Goal: Task Accomplishment & Management: Use online tool/utility

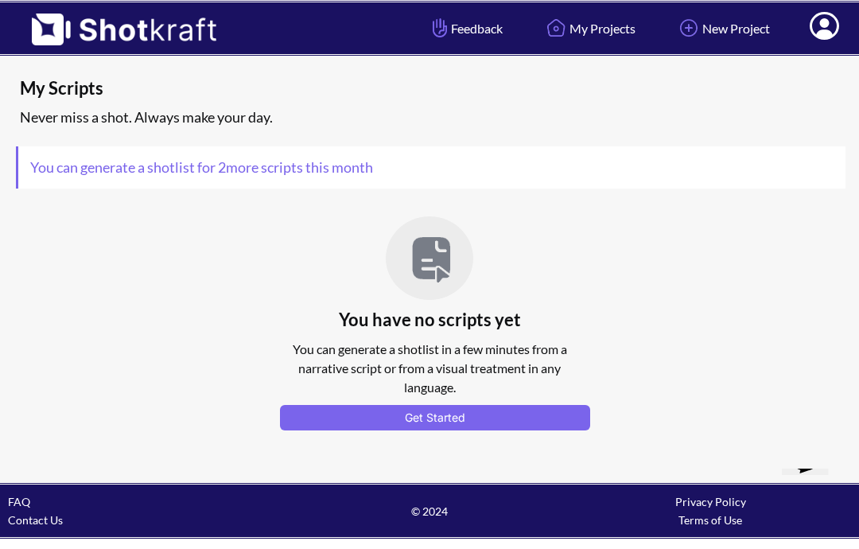
click at [608, 21] on link "My Projects" at bounding box center [589, 28] width 117 height 42
click at [607, 36] on link "My Projects" at bounding box center [589, 28] width 117 height 42
click at [829, 29] on icon at bounding box center [824, 27] width 17 height 19
click at [764, 86] on link "Log Out" at bounding box center [781, 83] width 132 height 25
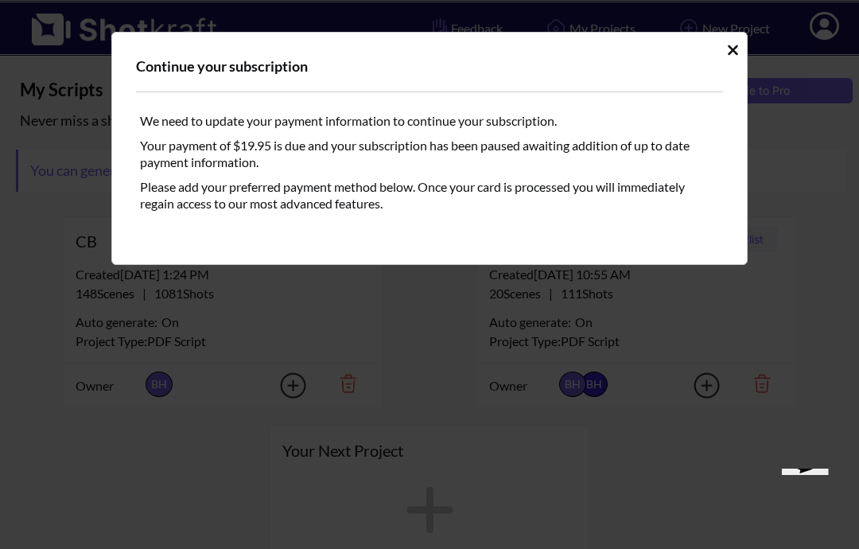
click at [738, 51] on icon "Idle Modal" at bounding box center [733, 50] width 12 height 16
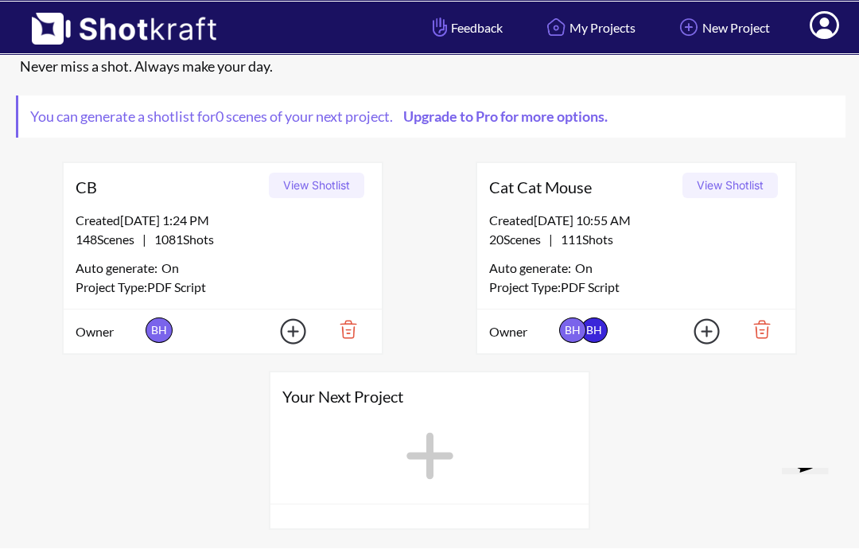
scroll to position [53, 0]
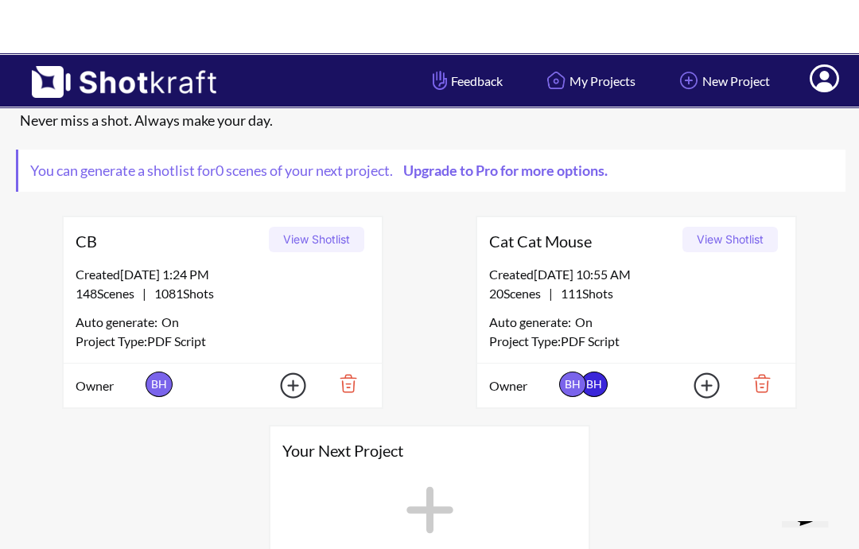
click at [625, 251] on div "20 Scenes | 111 Shots" at bounding box center [636, 241] width 294 height 19
click at [727, 200] on button "View Shotlist" at bounding box center [730, 186] width 95 height 25
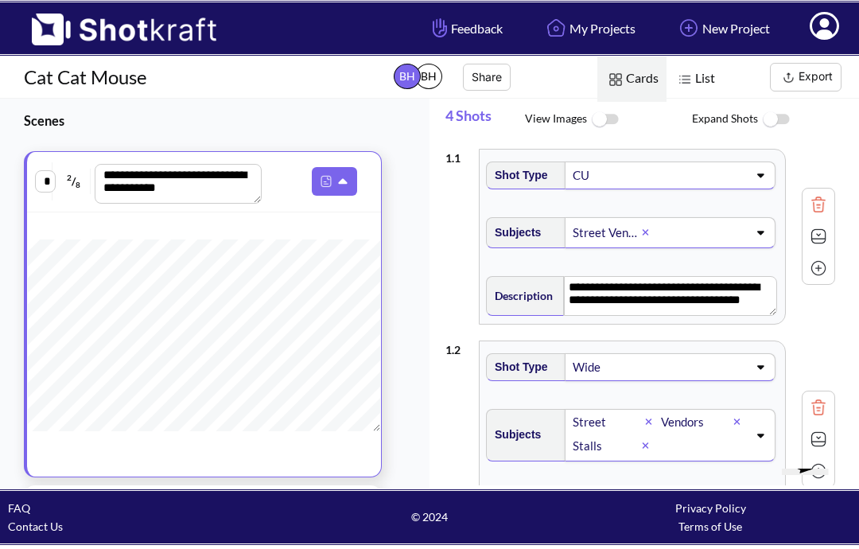
click at [591, 123] on img at bounding box center [605, 120] width 36 height 34
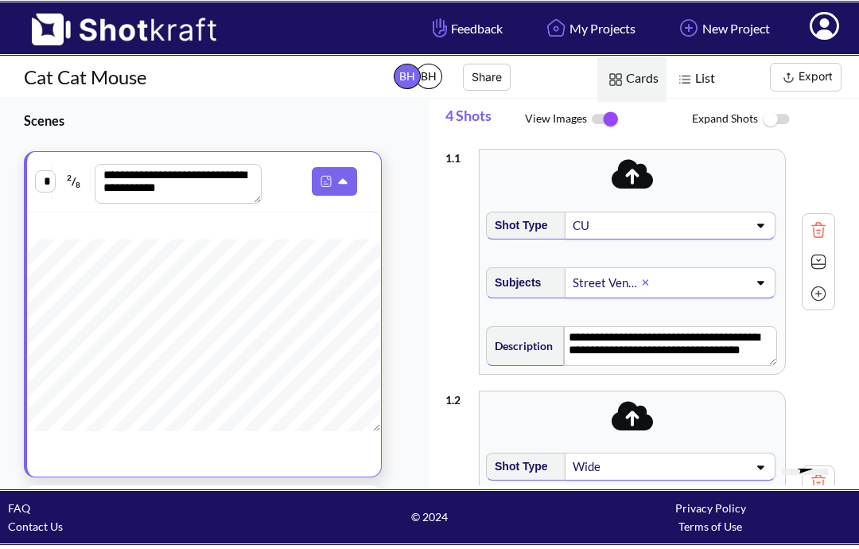
click at [608, 111] on img at bounding box center [605, 119] width 36 height 33
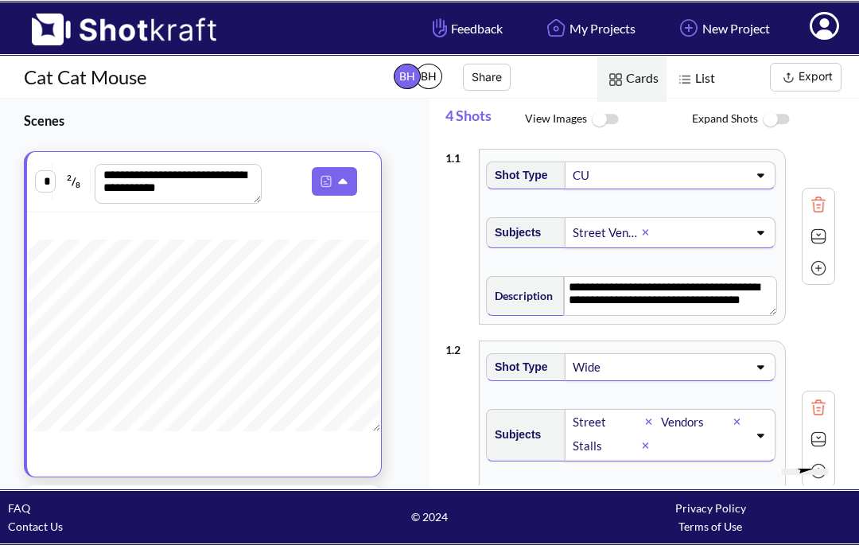
click at [829, 27] on icon at bounding box center [824, 26] width 29 height 28
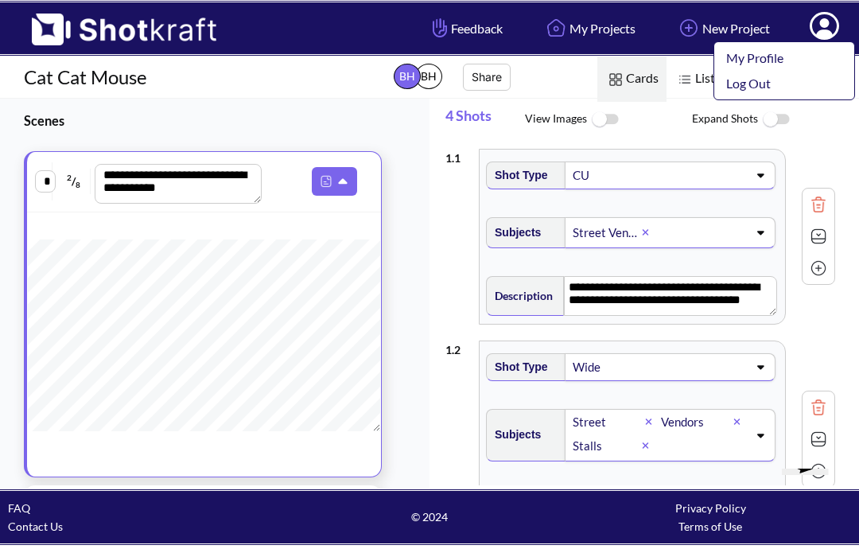
click at [762, 88] on link "Log Out" at bounding box center [781, 83] width 132 height 25
